Goal: Use online tool/utility: Utilize a website feature to perform a specific function

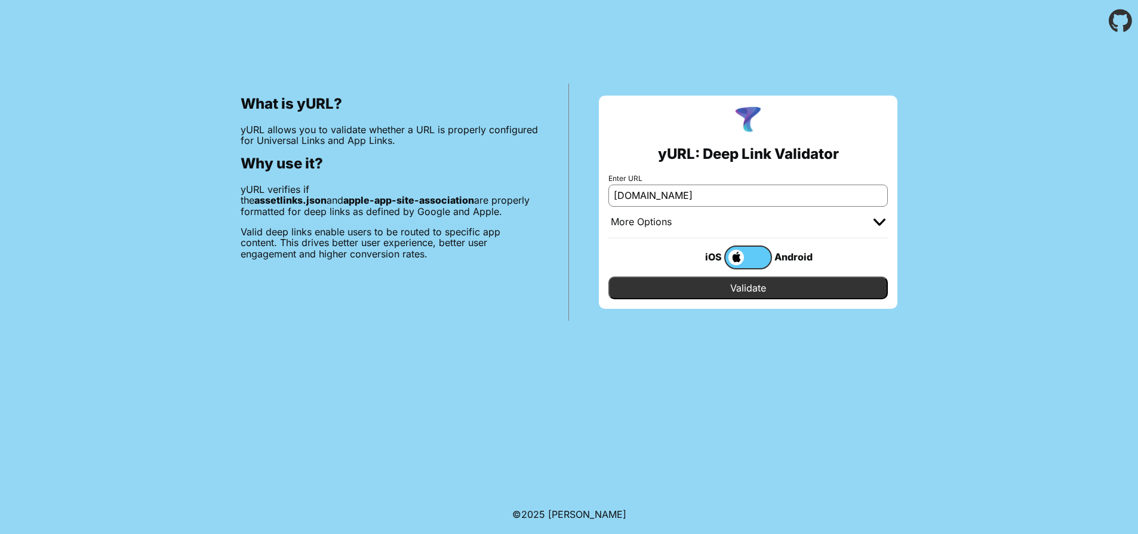
type input "[DOMAIN_NAME]"
click at [675, 291] on input "Validate" at bounding box center [748, 288] width 279 height 23
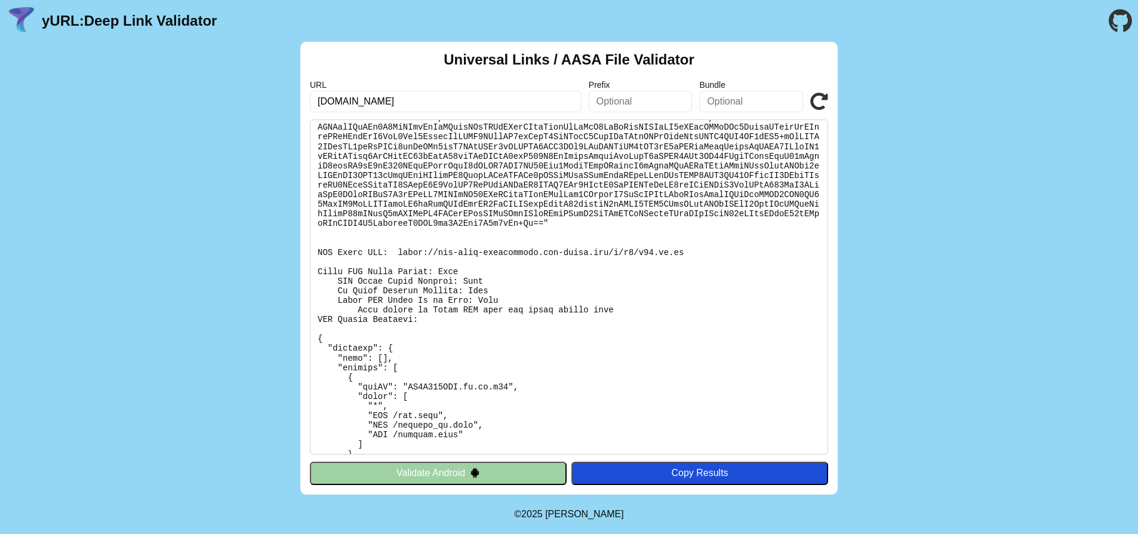
scroll to position [1474, 0]
drag, startPoint x: 400, startPoint y: 273, endPoint x: 684, endPoint y: 274, distance: 284.3
click at [684, 274] on pre at bounding box center [569, 286] width 518 height 335
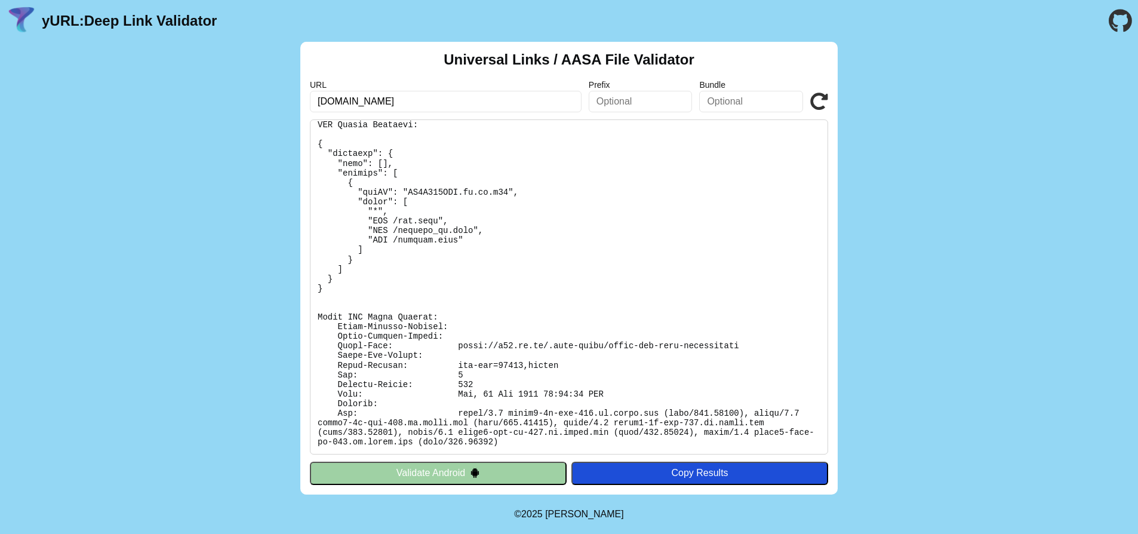
scroll to position [1689, 0]
drag, startPoint x: 460, startPoint y: 346, endPoint x: 739, endPoint y: 345, distance: 278.9
click at [739, 345] on pre at bounding box center [569, 286] width 518 height 335
click at [573, 302] on pre at bounding box center [569, 286] width 518 height 335
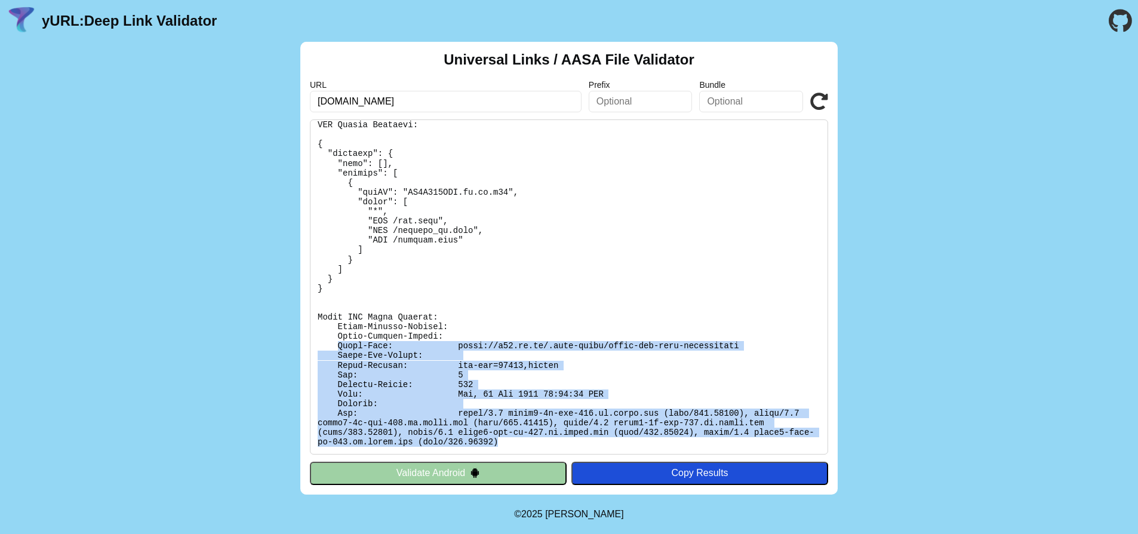
drag, startPoint x: 340, startPoint y: 343, endPoint x: 733, endPoint y: 451, distance: 407.6
click at [733, 451] on pre at bounding box center [569, 286] width 518 height 335
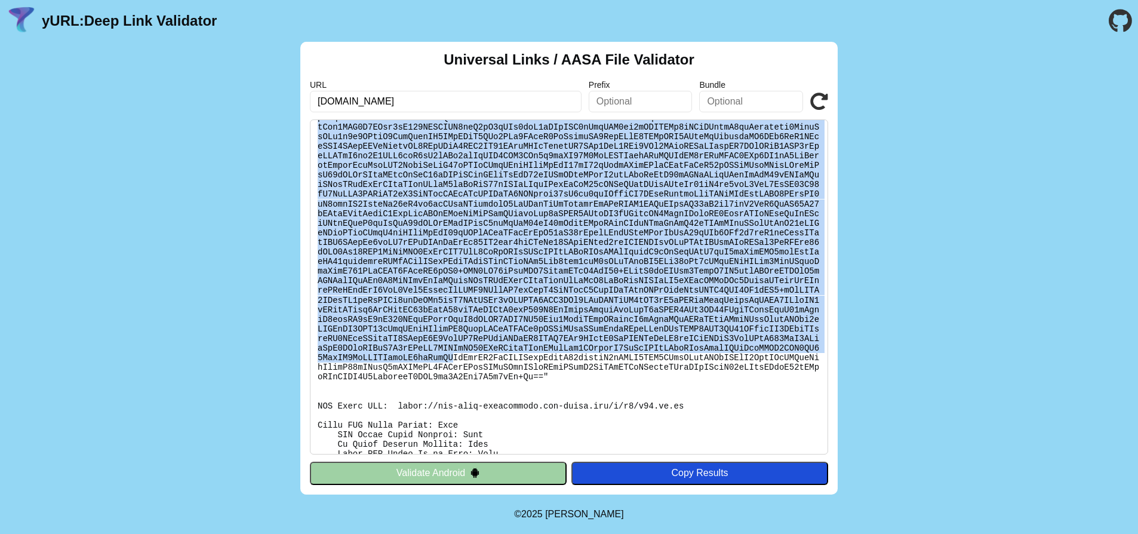
scroll to position [1315, 0]
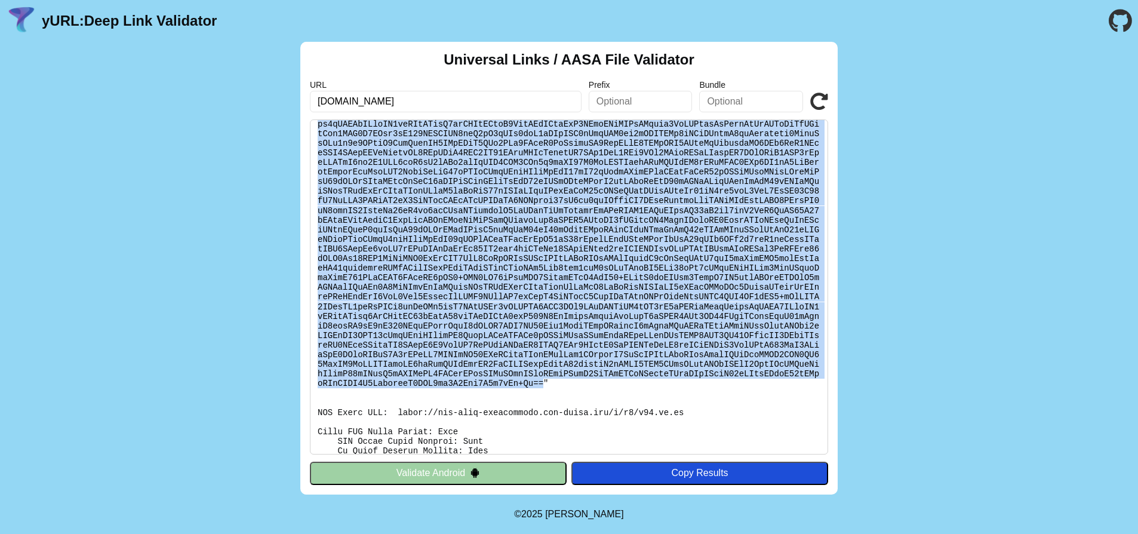
drag, startPoint x: 324, startPoint y: 188, endPoint x: 337, endPoint y: 404, distance: 216.6
click at [337, 404] on pre at bounding box center [569, 286] width 518 height 335
copy pre "PCFET0NUWVBFIGh0bWw+CjxodG1sIGxhbmc9ImVuIj4KPGhlYWQ+CiAgPG1ldGEgY2hhcnNldD0idXR…"
